Goal: Task Accomplishment & Management: Manage account settings

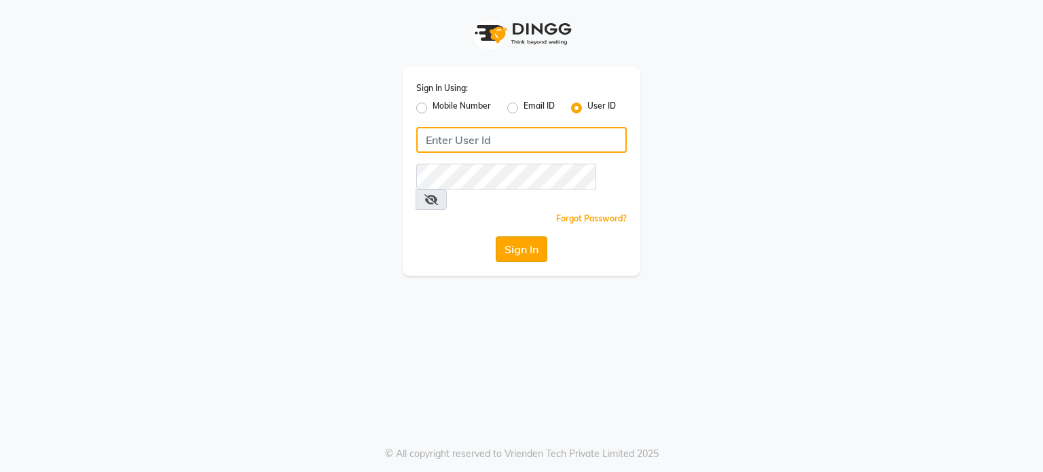
type input "punehaircompany"
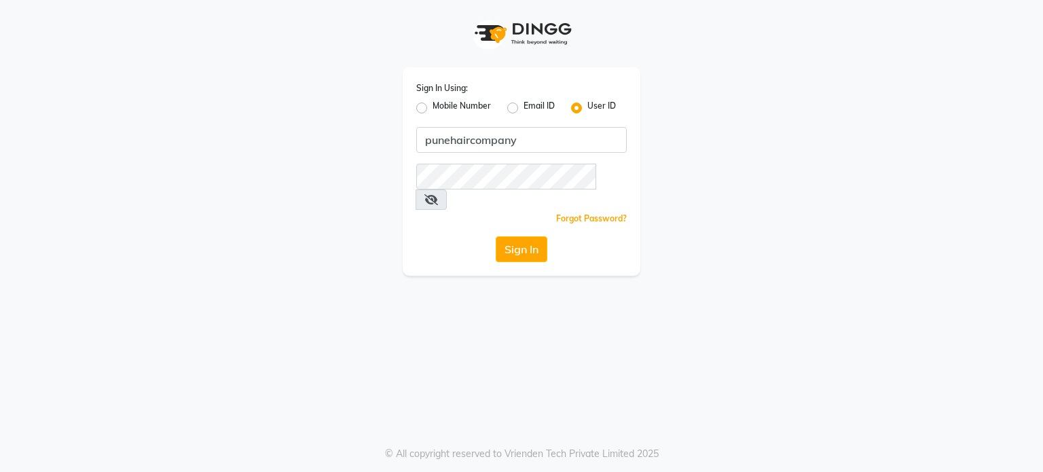
click at [521, 236] on button "Sign In" at bounding box center [522, 249] width 52 height 26
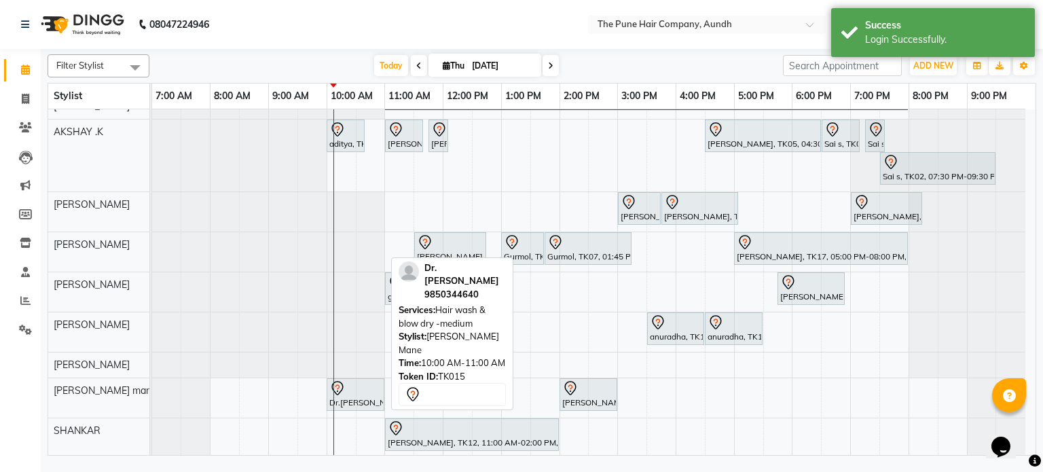
click at [361, 394] on div "Dr.[PERSON_NAME], TK15, 10:00 AM-11:00 AM, Hair wash & blow dry -medium" at bounding box center [355, 394] width 55 height 29
select select "7"
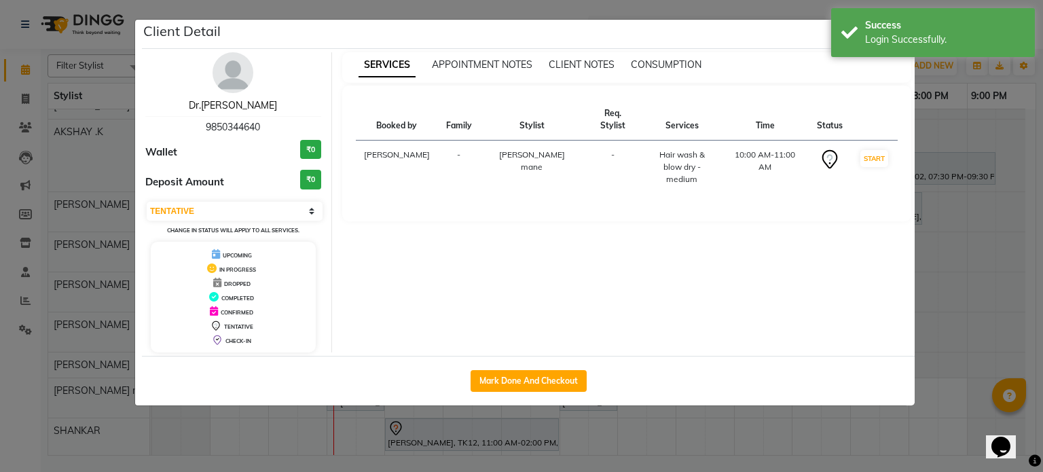
click at [246, 107] on link "Dr.[PERSON_NAME]" at bounding box center [233, 105] width 88 height 12
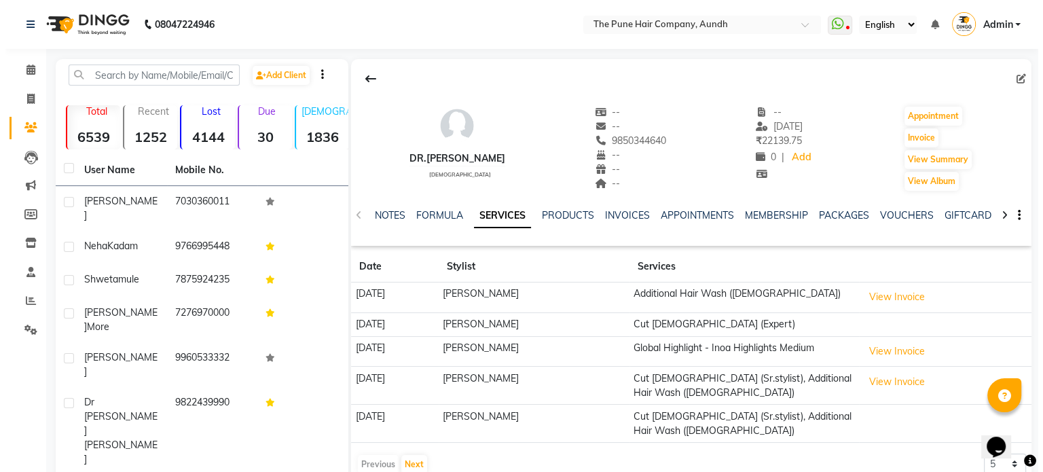
scroll to position [68, 0]
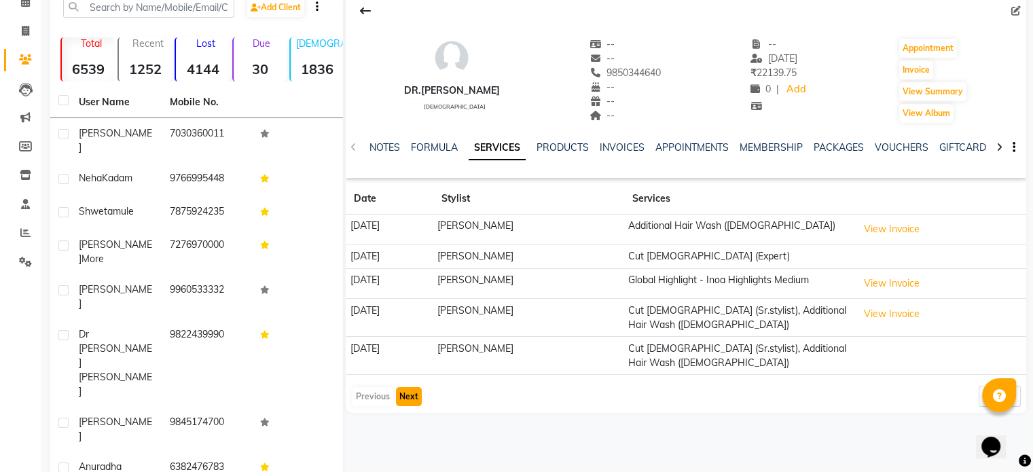
click at [411, 394] on button "Next" at bounding box center [409, 396] width 26 height 19
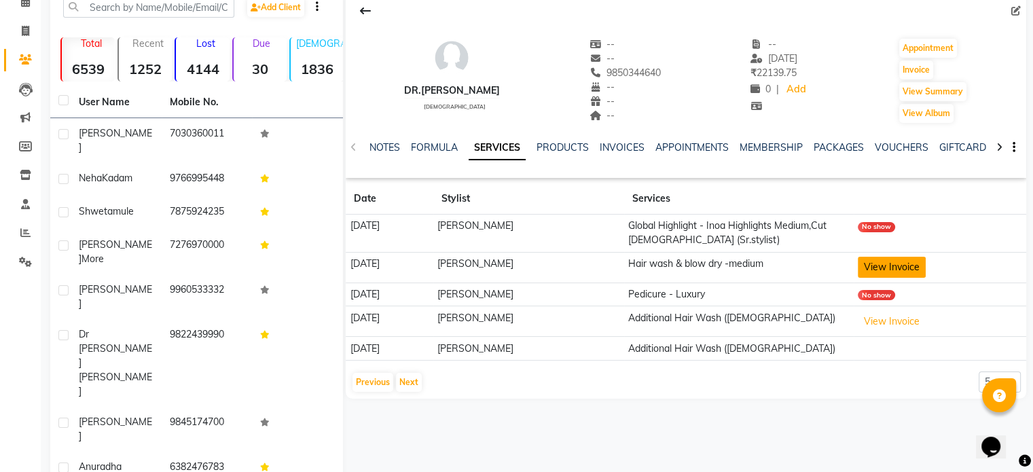
click at [886, 268] on button "View Invoice" at bounding box center [892, 267] width 68 height 21
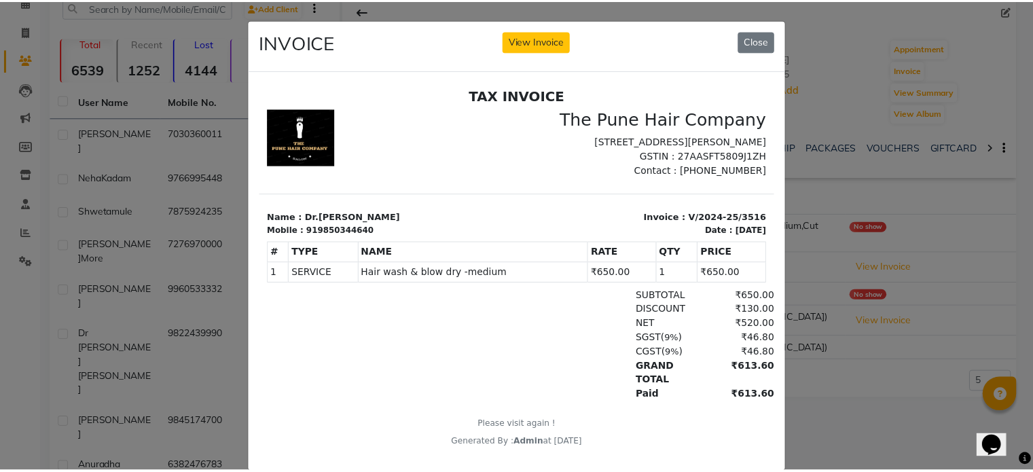
scroll to position [10, 0]
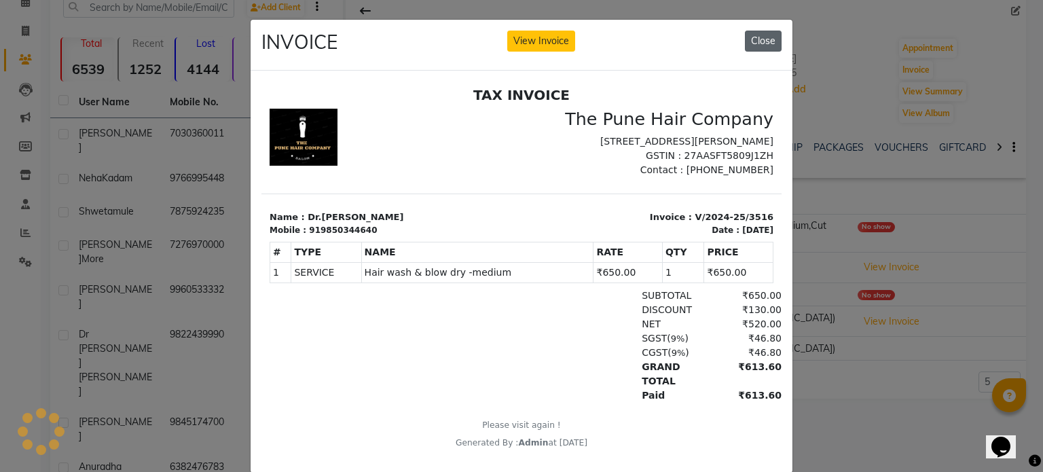
click at [761, 37] on button "Close" at bounding box center [763, 41] width 37 height 21
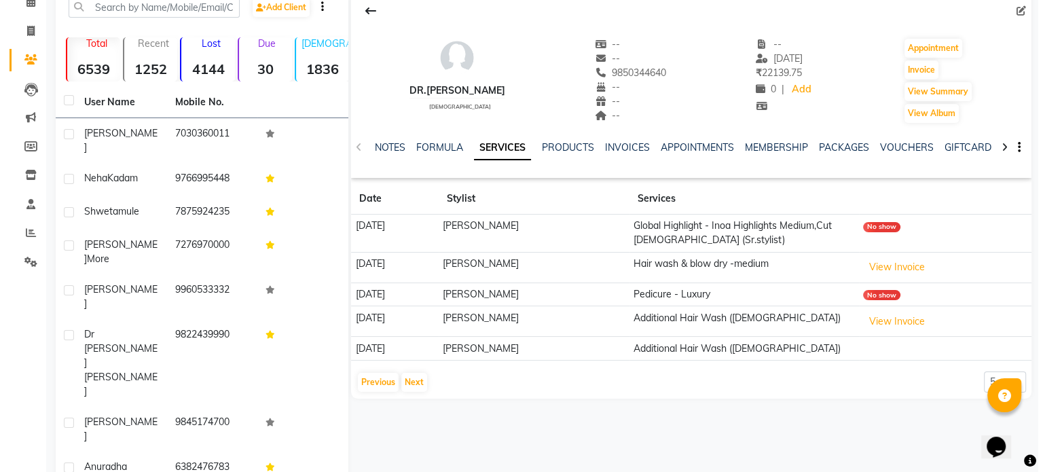
scroll to position [0, 0]
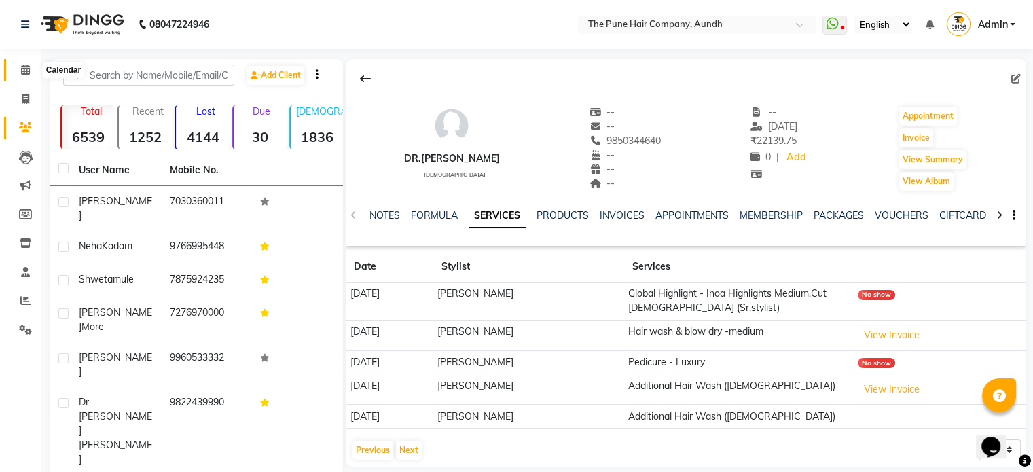
click at [22, 72] on icon at bounding box center [25, 70] width 9 height 10
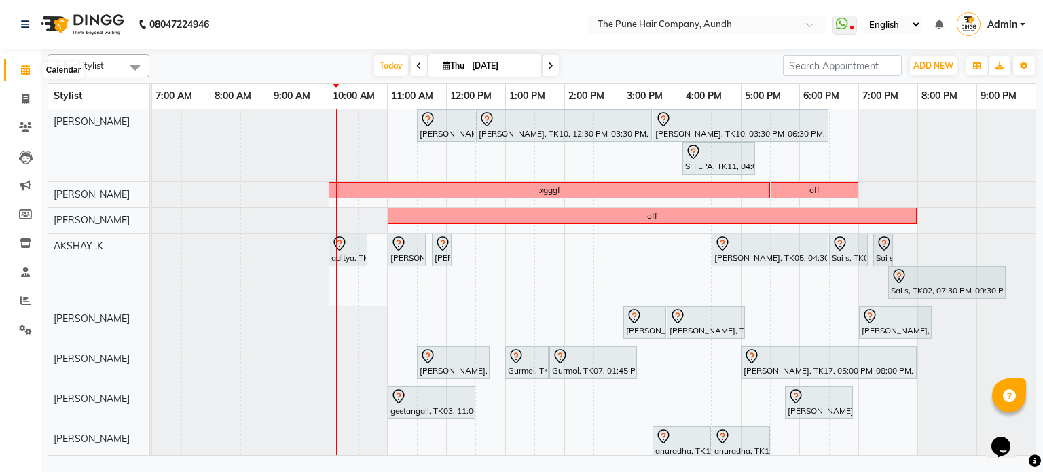
click at [26, 67] on icon at bounding box center [25, 70] width 9 height 10
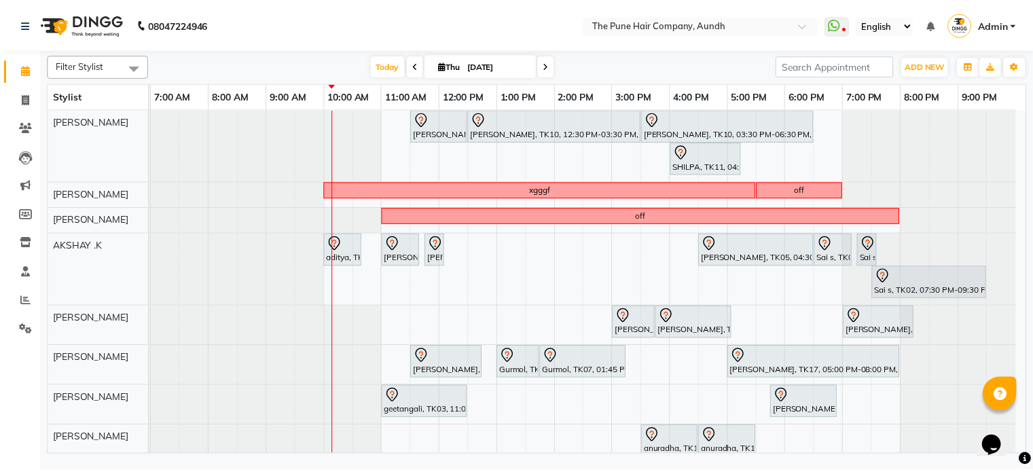
scroll to position [114, 0]
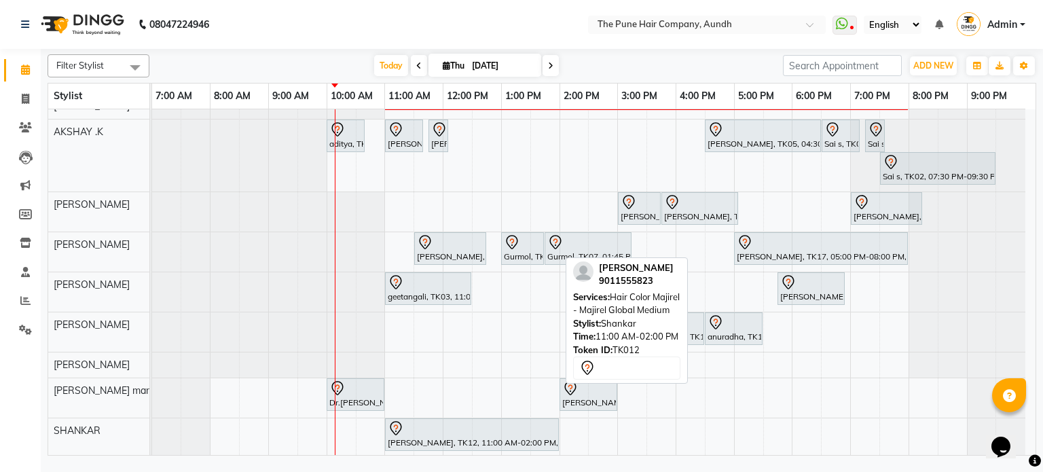
click at [452, 435] on div "[PERSON_NAME], TK12, 11:00 AM-02:00 PM, Hair Color Majirel - Majirel Global Med…" at bounding box center [472, 434] width 171 height 29
select select "7"
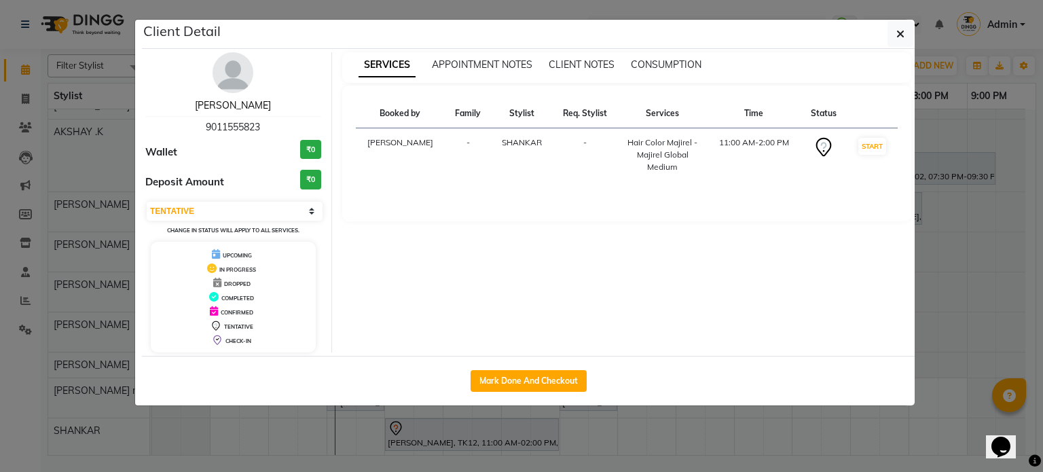
click at [251, 107] on link "[PERSON_NAME]" at bounding box center [233, 105] width 76 height 12
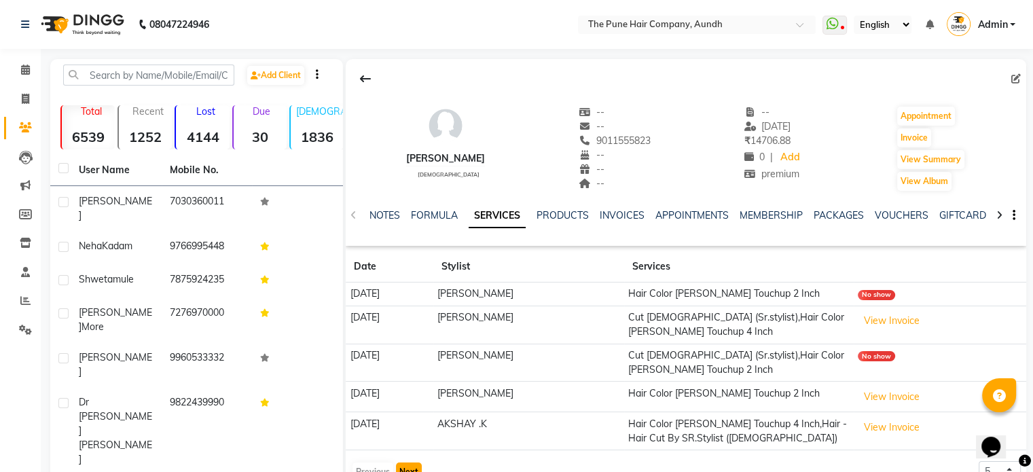
click at [408, 465] on button "Next" at bounding box center [409, 472] width 26 height 19
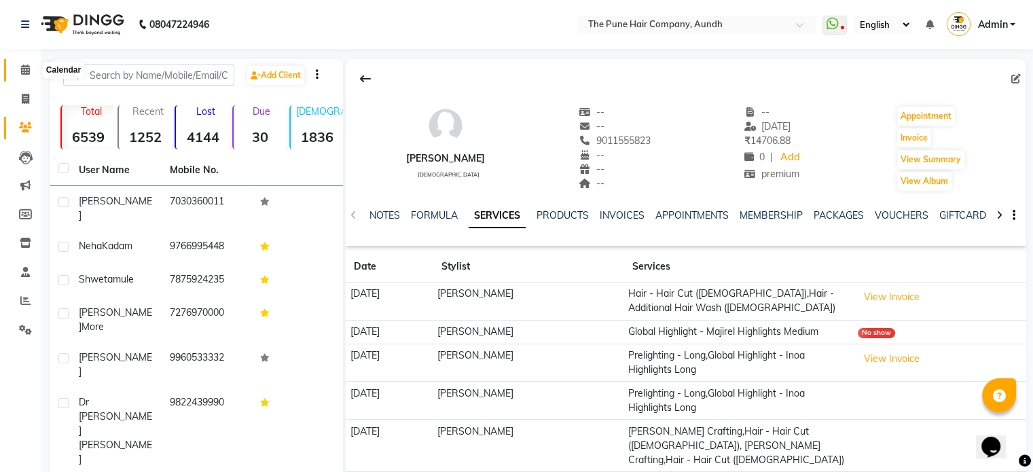
click at [26, 74] on icon at bounding box center [25, 70] width 9 height 10
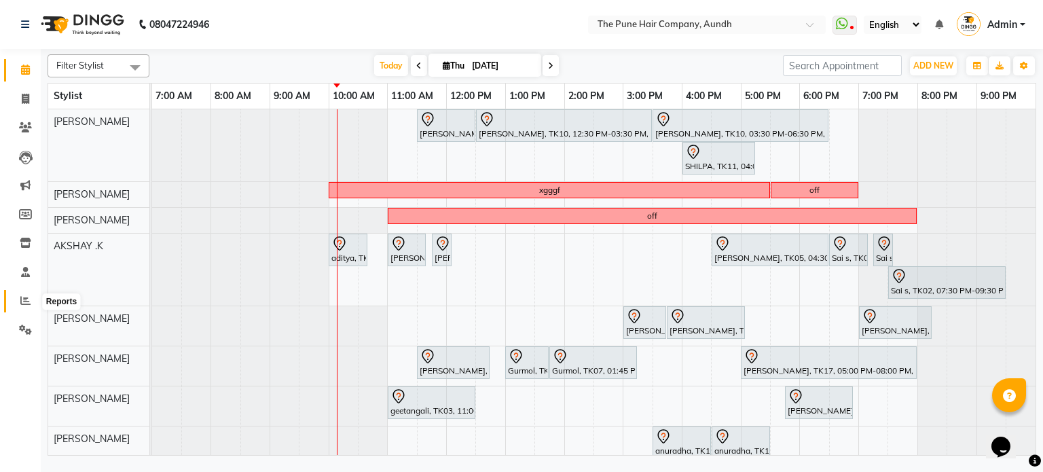
click at [22, 301] on icon at bounding box center [25, 301] width 10 height 10
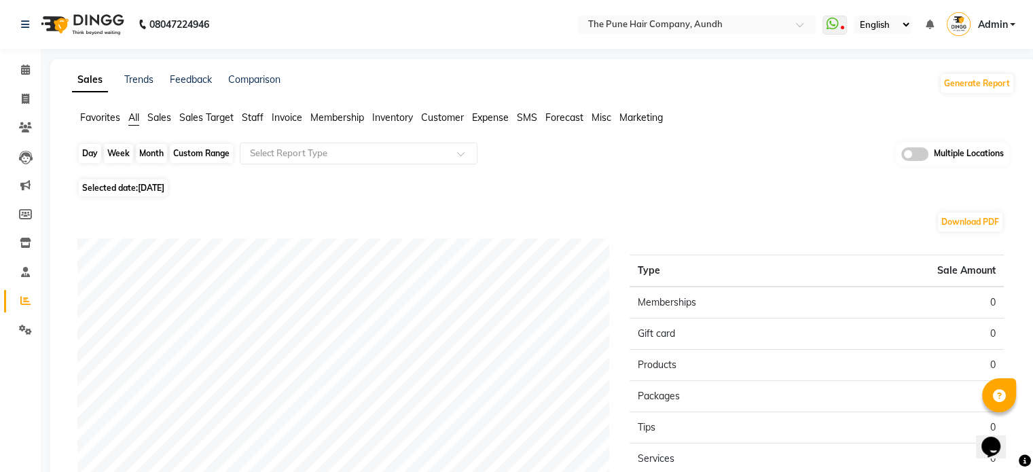
click at [84, 151] on div "Day" at bounding box center [90, 153] width 22 height 19
select select "9"
select select "2025"
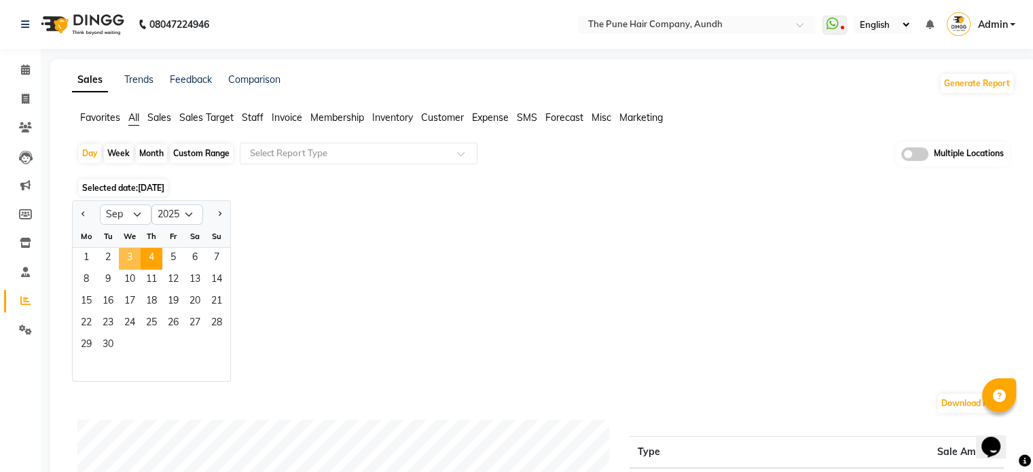
click at [136, 258] on span "3" at bounding box center [130, 259] width 22 height 22
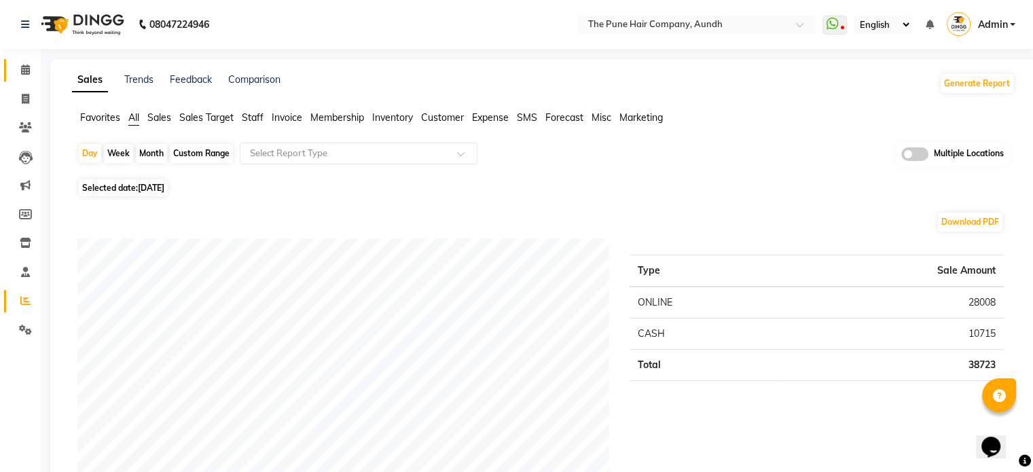
click at [18, 73] on span at bounding box center [26, 70] width 24 height 16
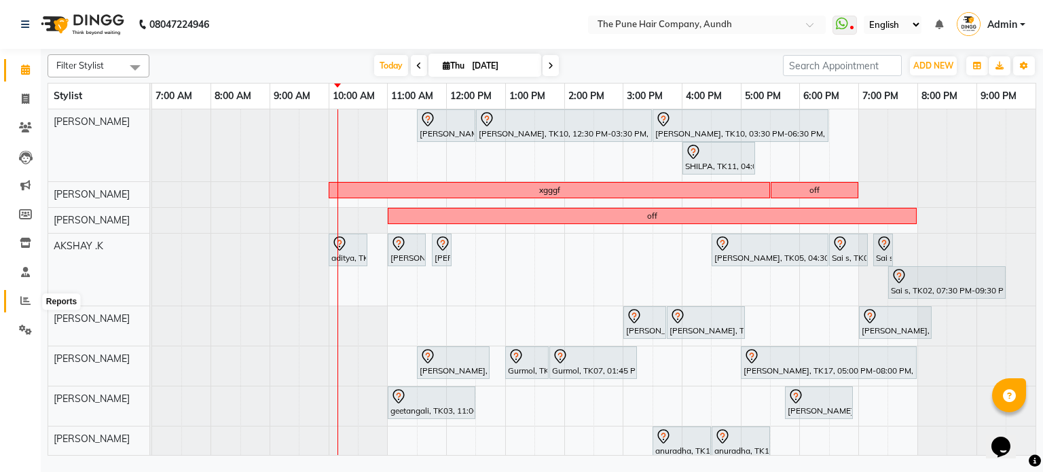
click at [28, 304] on icon at bounding box center [25, 301] width 10 height 10
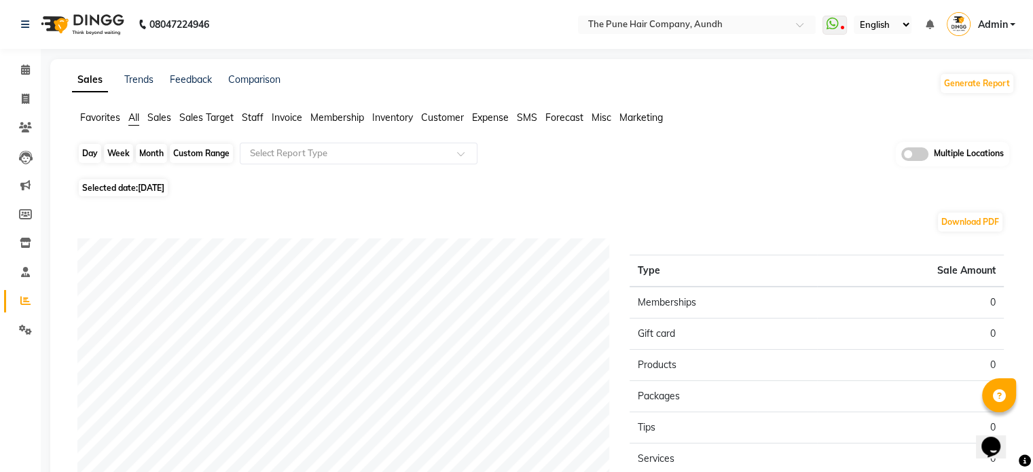
click at [94, 151] on div "Day" at bounding box center [90, 153] width 22 height 19
select select "9"
select select "2025"
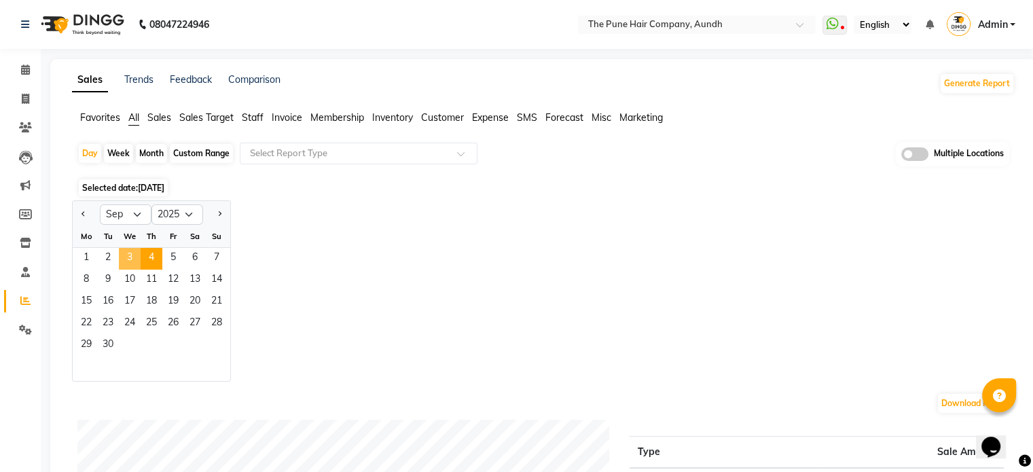
click at [134, 256] on span "3" at bounding box center [130, 259] width 22 height 22
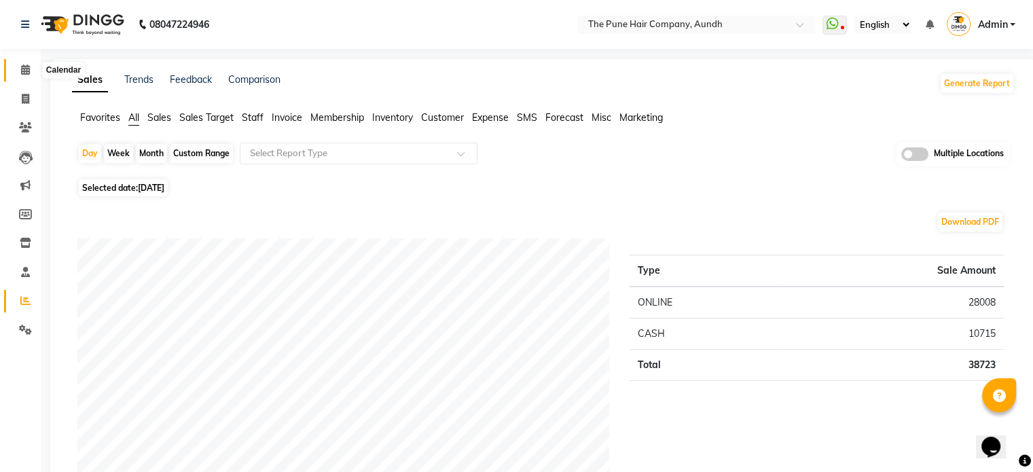
click at [35, 71] on span at bounding box center [26, 70] width 24 height 16
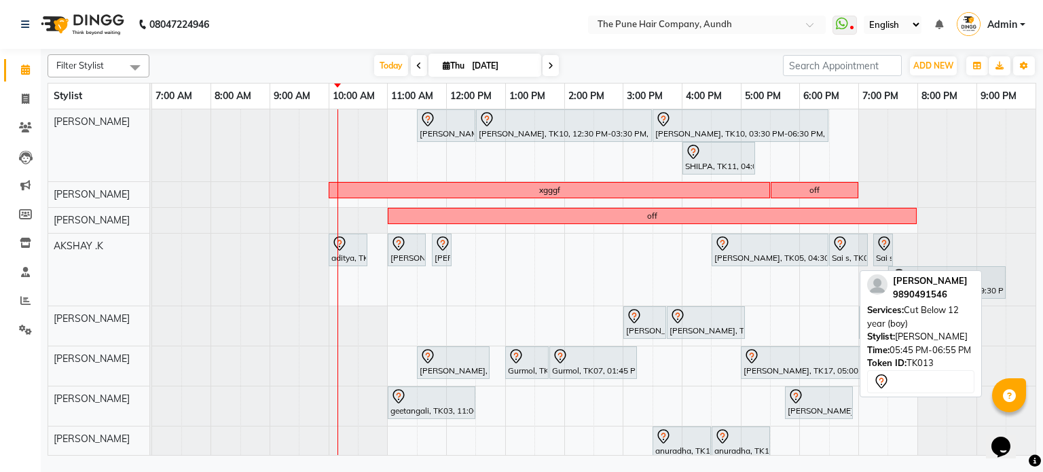
click at [817, 403] on div "[PERSON_NAME], TK13, 05:45 PM-06:55 PM, Cut Below 12 year (boy)" at bounding box center [819, 403] width 65 height 29
select select "7"
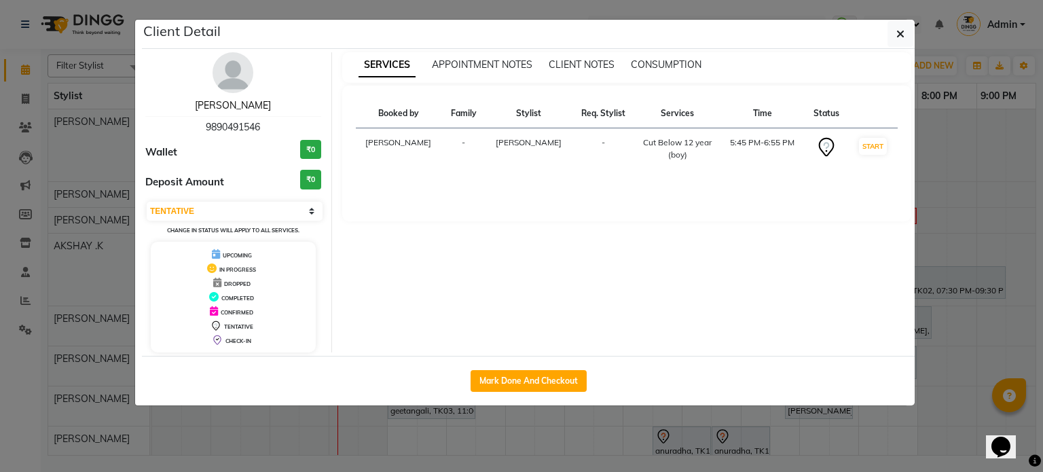
click at [230, 99] on link "[PERSON_NAME]" at bounding box center [233, 105] width 76 height 12
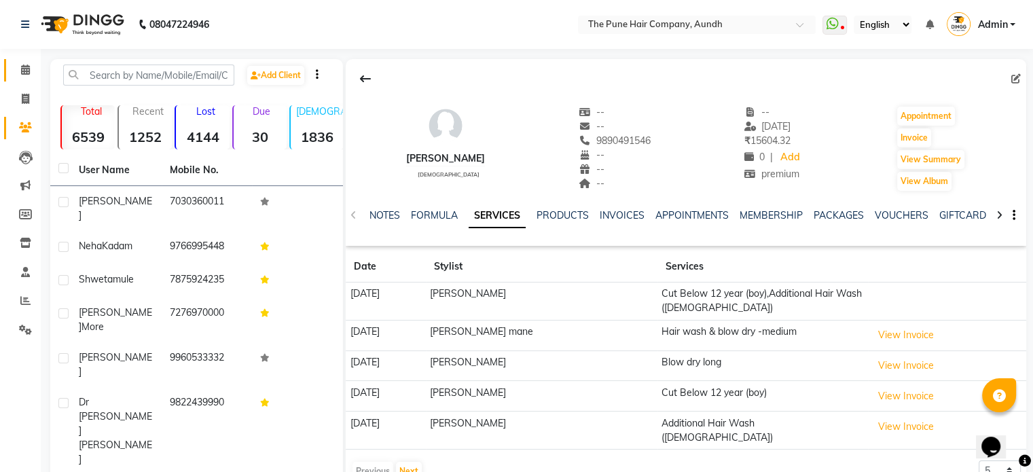
click at [14, 77] on link "Calendar" at bounding box center [20, 70] width 33 height 22
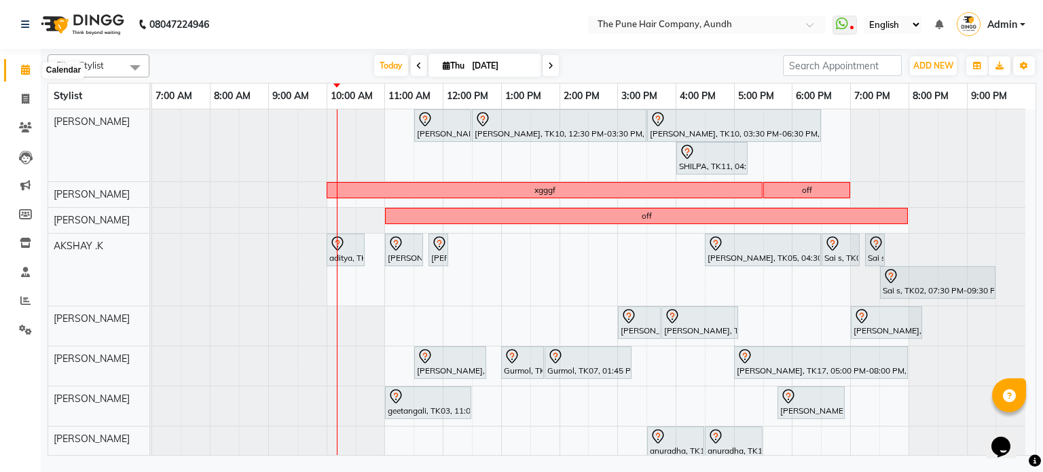
click at [25, 65] on icon at bounding box center [25, 70] width 9 height 10
